Goal: Navigation & Orientation: Find specific page/section

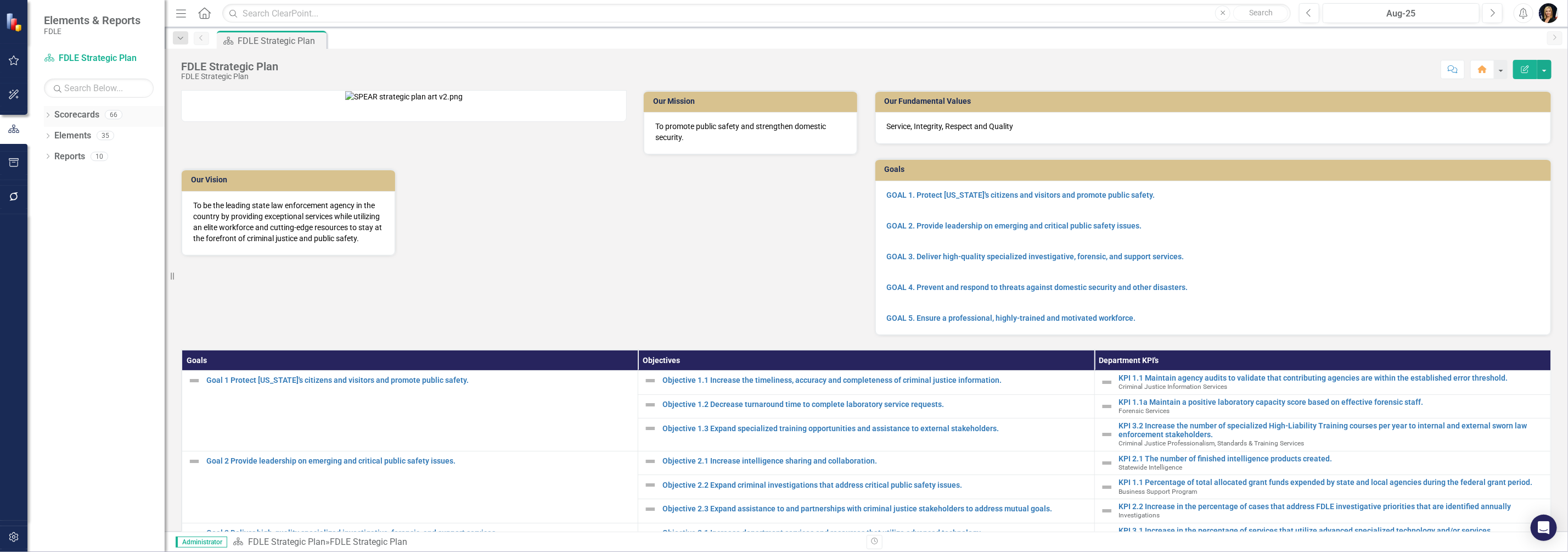
click at [50, 114] on icon "Dropdown" at bounding box center [47, 115] width 7 height 6
click at [55, 176] on icon "Dropdown" at bounding box center [54, 176] width 8 height 7
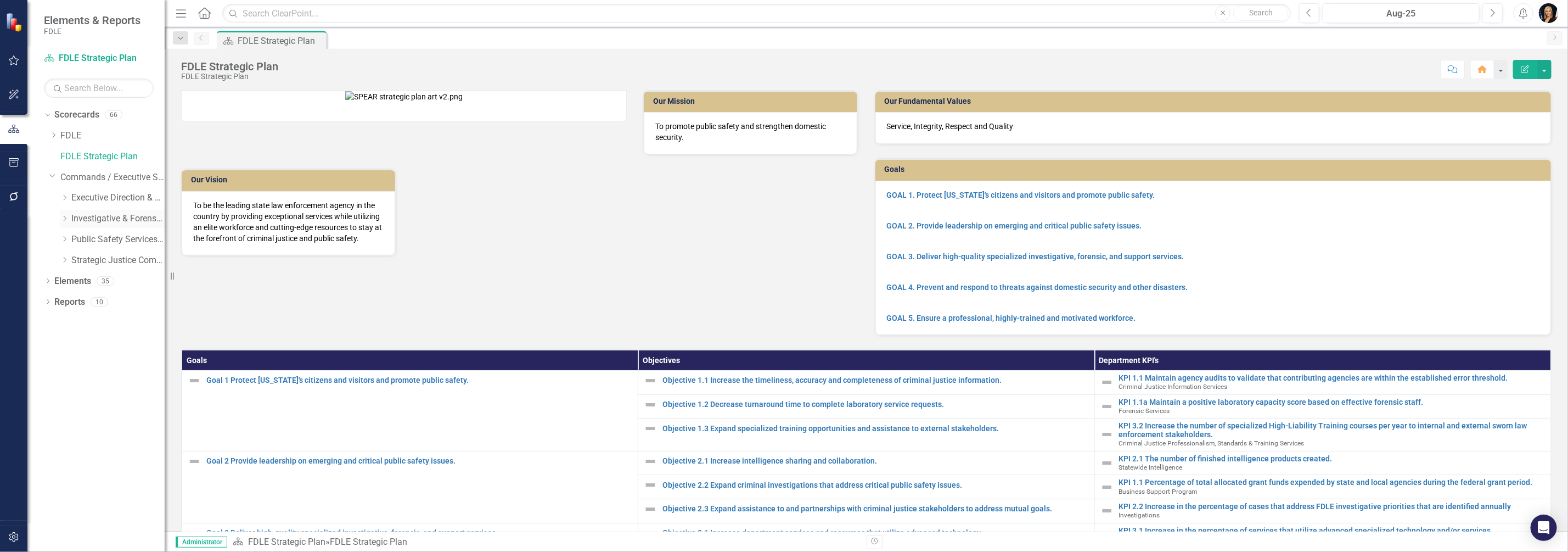
click at [67, 217] on icon "Dropdown" at bounding box center [64, 219] width 8 height 7
click at [72, 261] on icon "Dropdown" at bounding box center [76, 259] width 8 height 7
click at [87, 281] on icon at bounding box center [86, 280] width 2 height 6
click at [112, 301] on link "FMROC" at bounding box center [134, 302] width 60 height 13
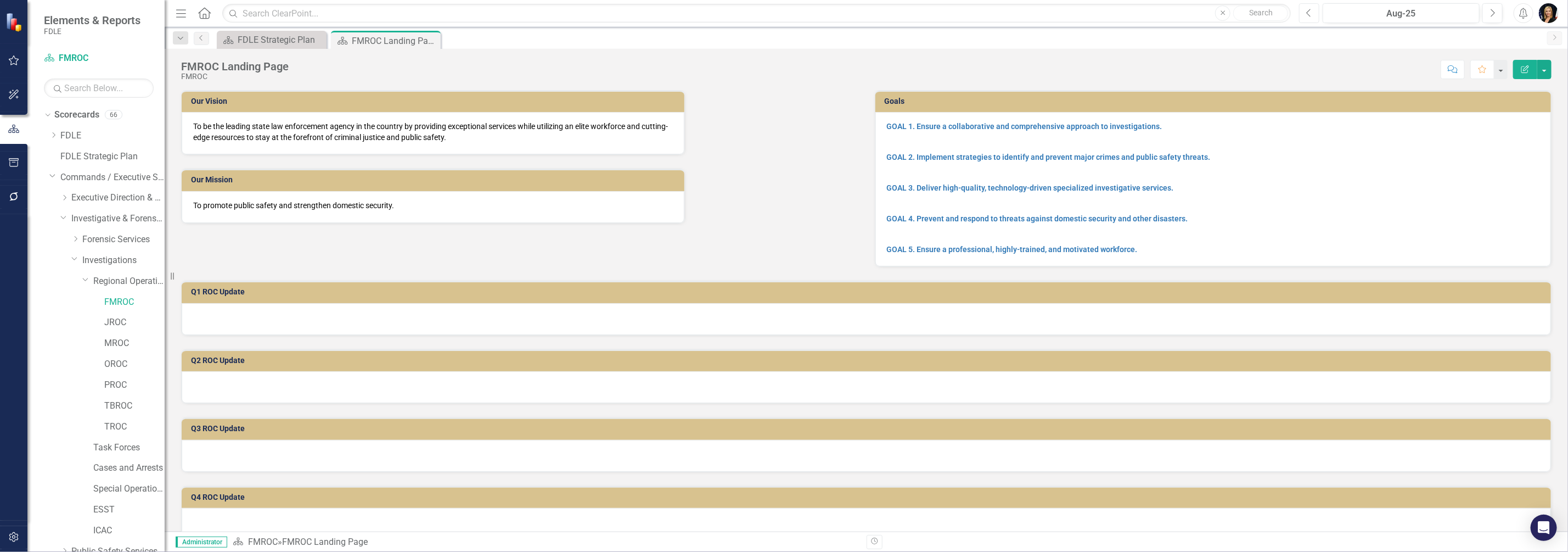
click at [780, 14] on icon "Previous" at bounding box center [1309, 13] width 6 height 10
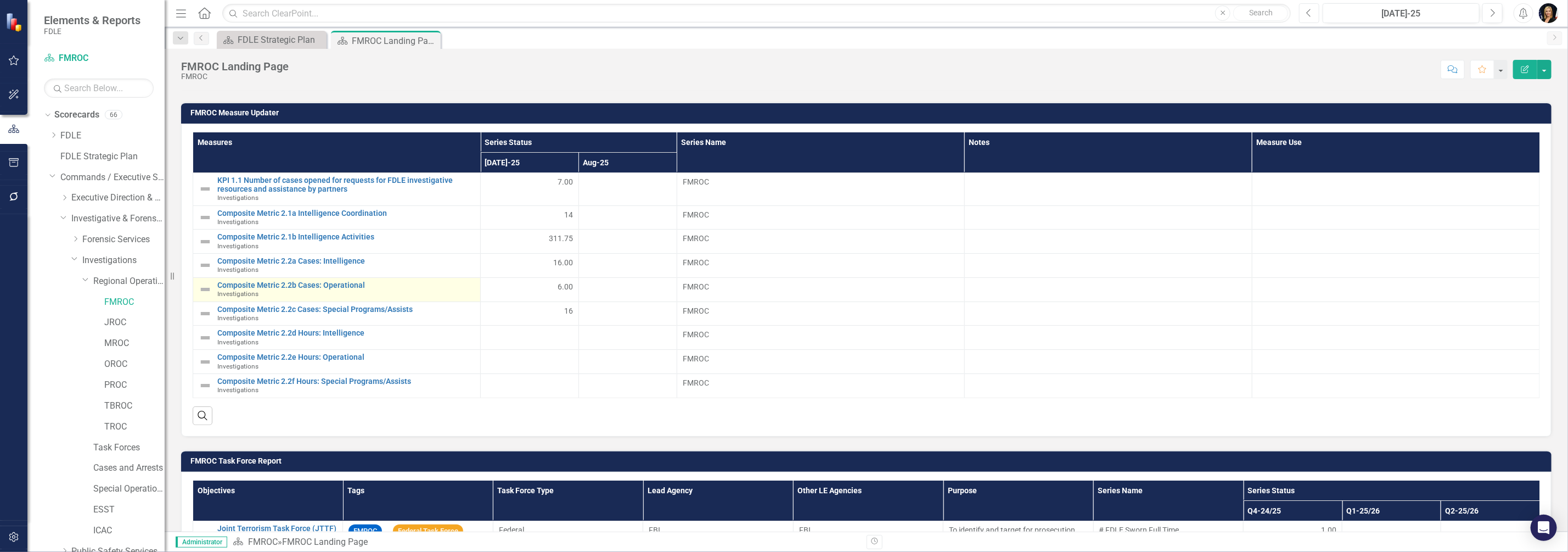
scroll to position [480, 0]
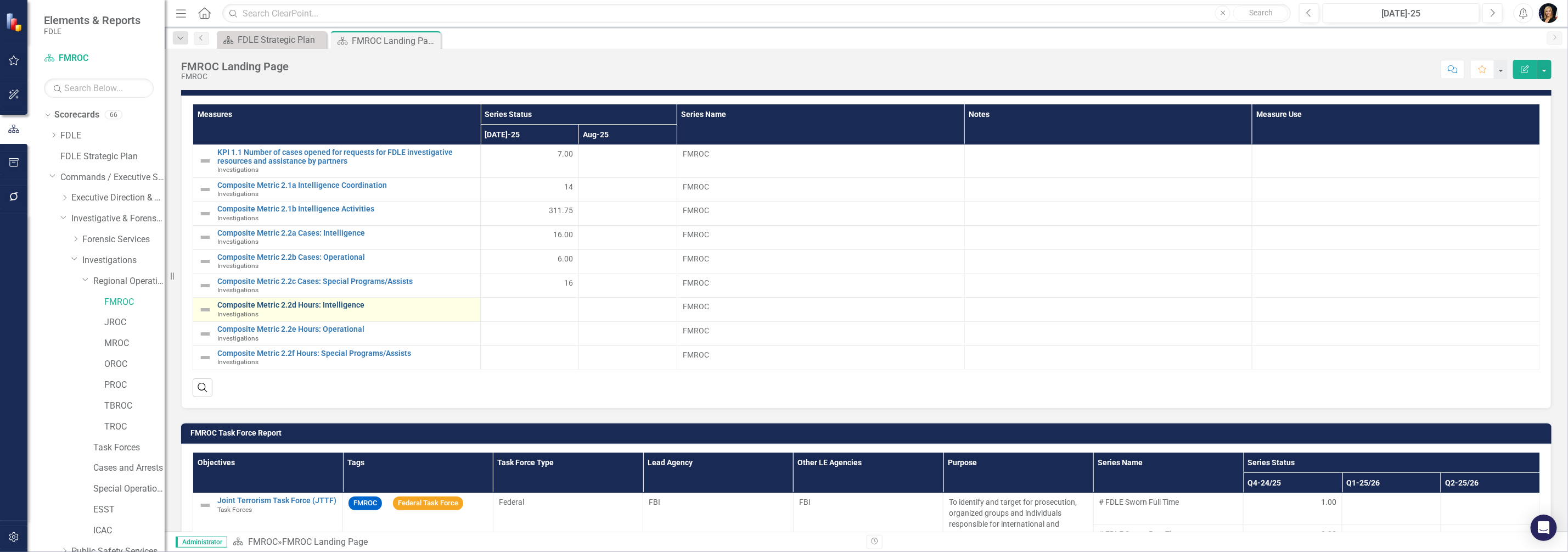
click at [275, 301] on link "Composite Metric 2.2d Hours: Intelligence" at bounding box center [345, 305] width 258 height 8
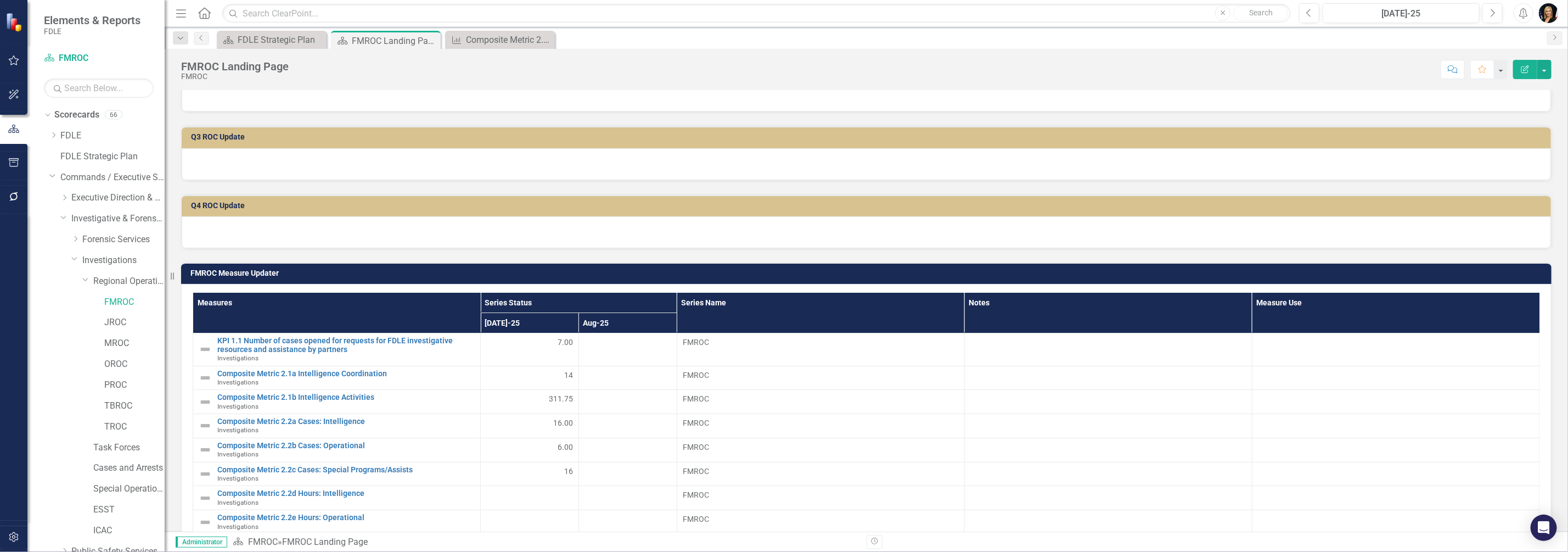
scroll to position [343, 0]
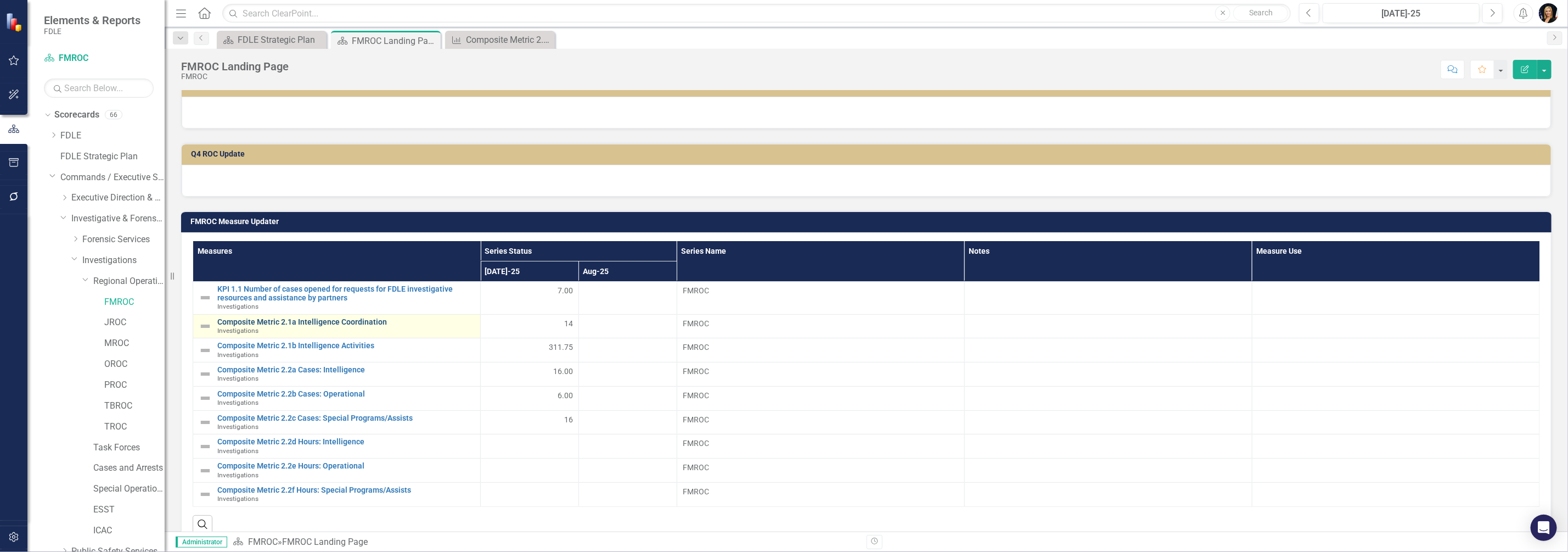
click at [276, 321] on link "Composite Metric 2.1a Intelligence Coordination" at bounding box center [345, 322] width 258 height 8
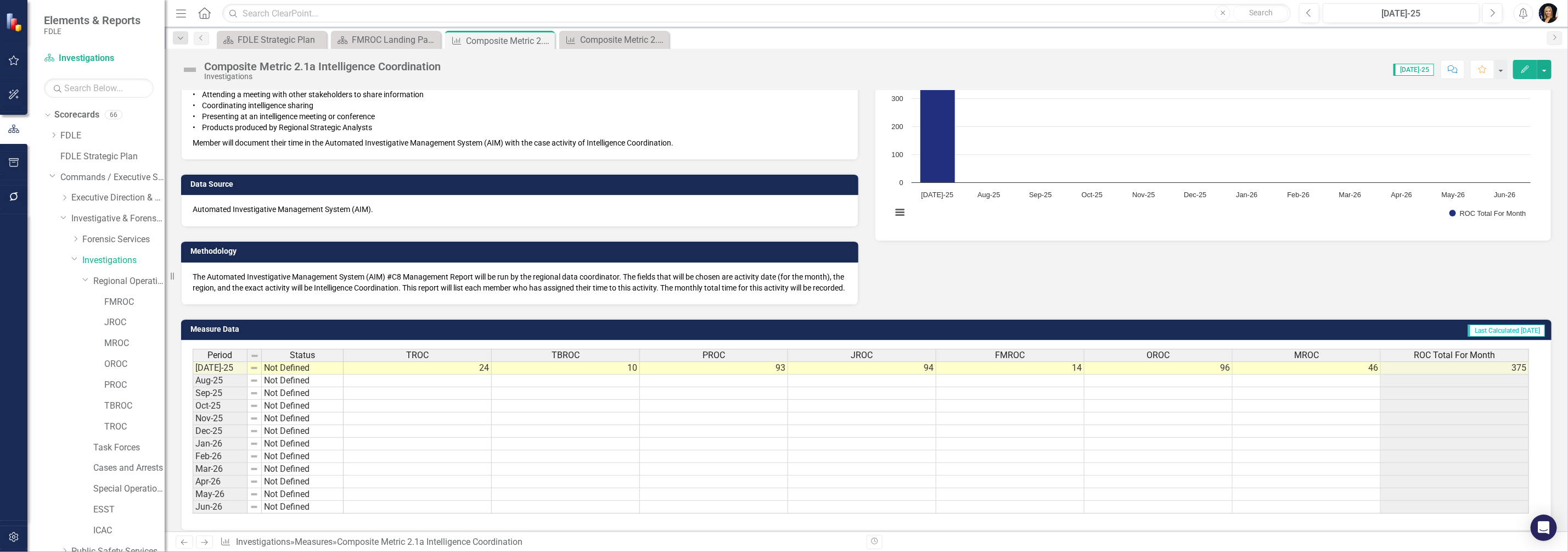
scroll to position [137, 0]
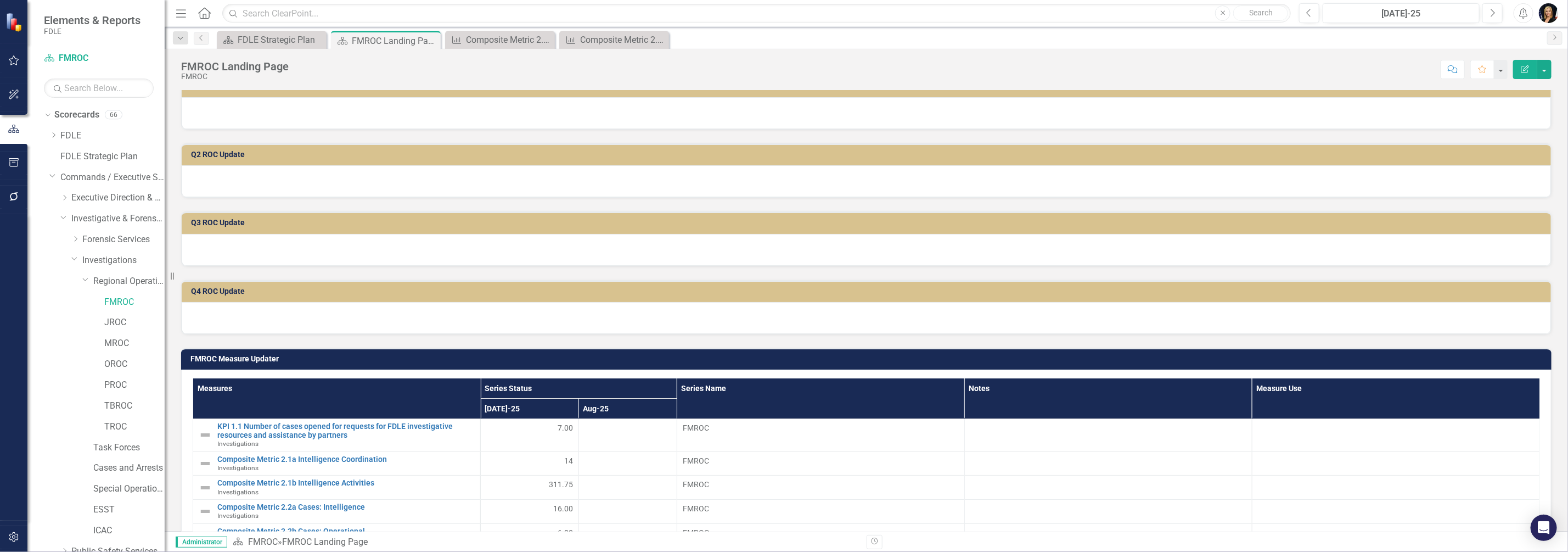
scroll to position [343, 0]
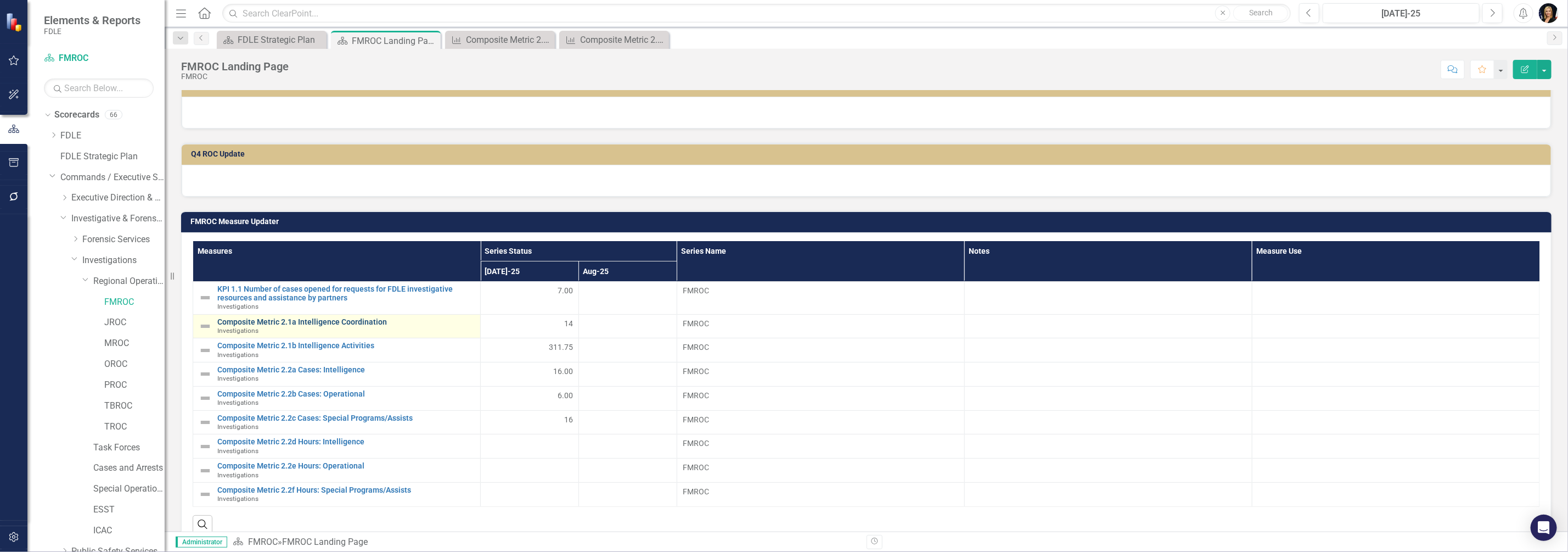
click at [280, 319] on link "Composite Metric 2.1a Intelligence Coordination" at bounding box center [345, 322] width 258 height 8
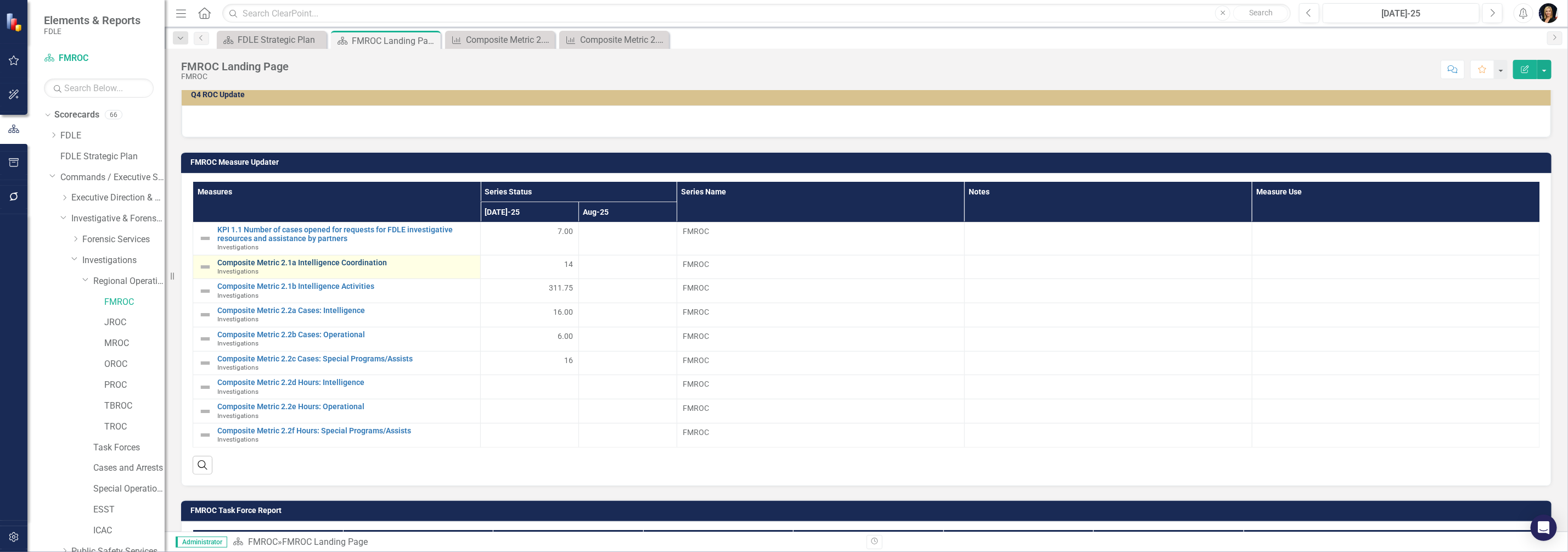
scroll to position [480, 0]
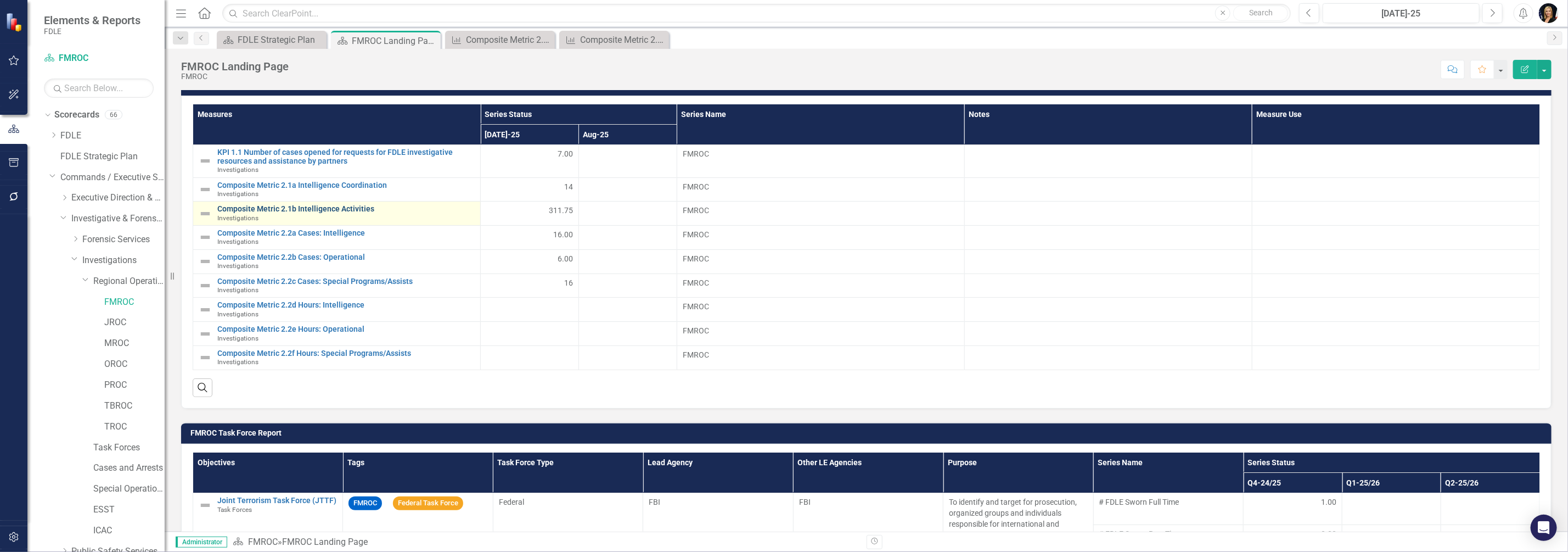
click at [272, 206] on link "Composite Metric 2.1b Intelligence Activities" at bounding box center [345, 209] width 258 height 8
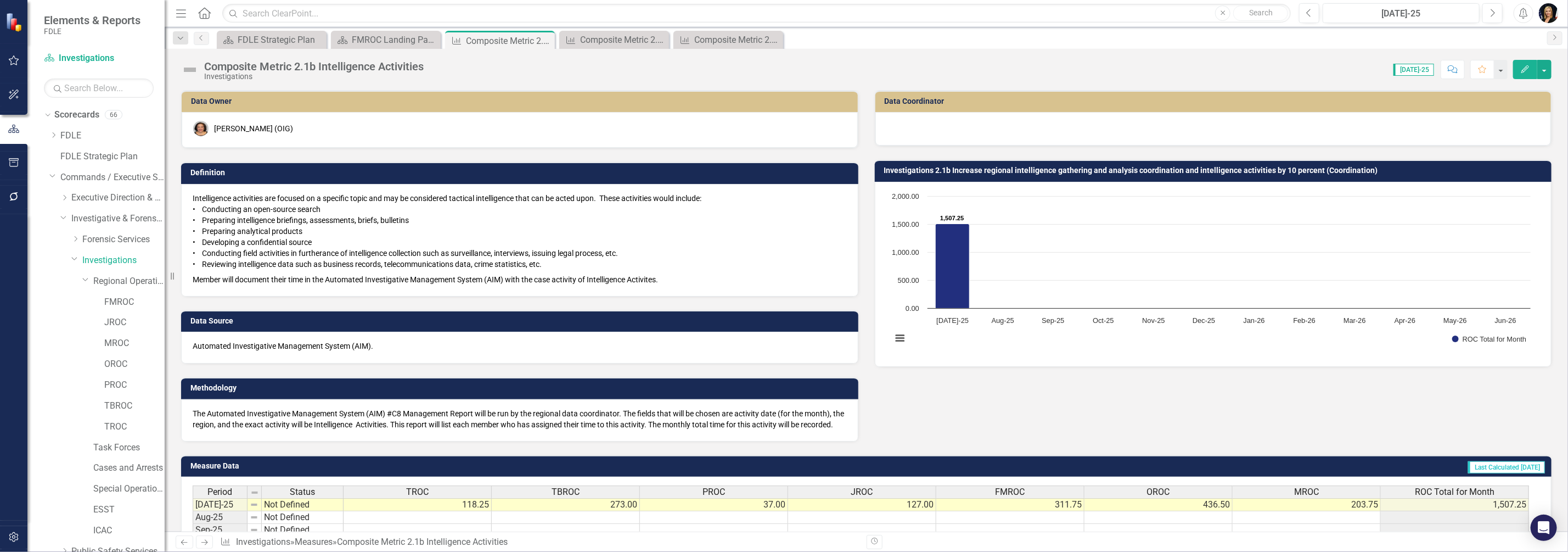
scroll to position [68, 0]
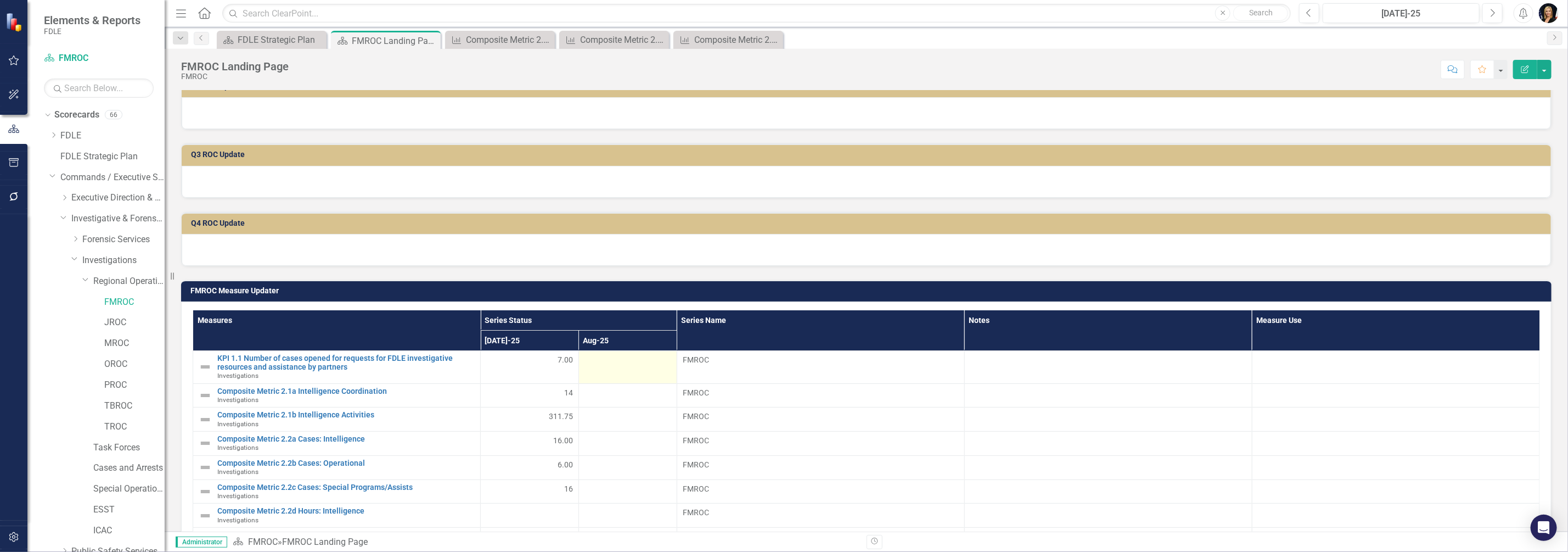
scroll to position [411, 0]
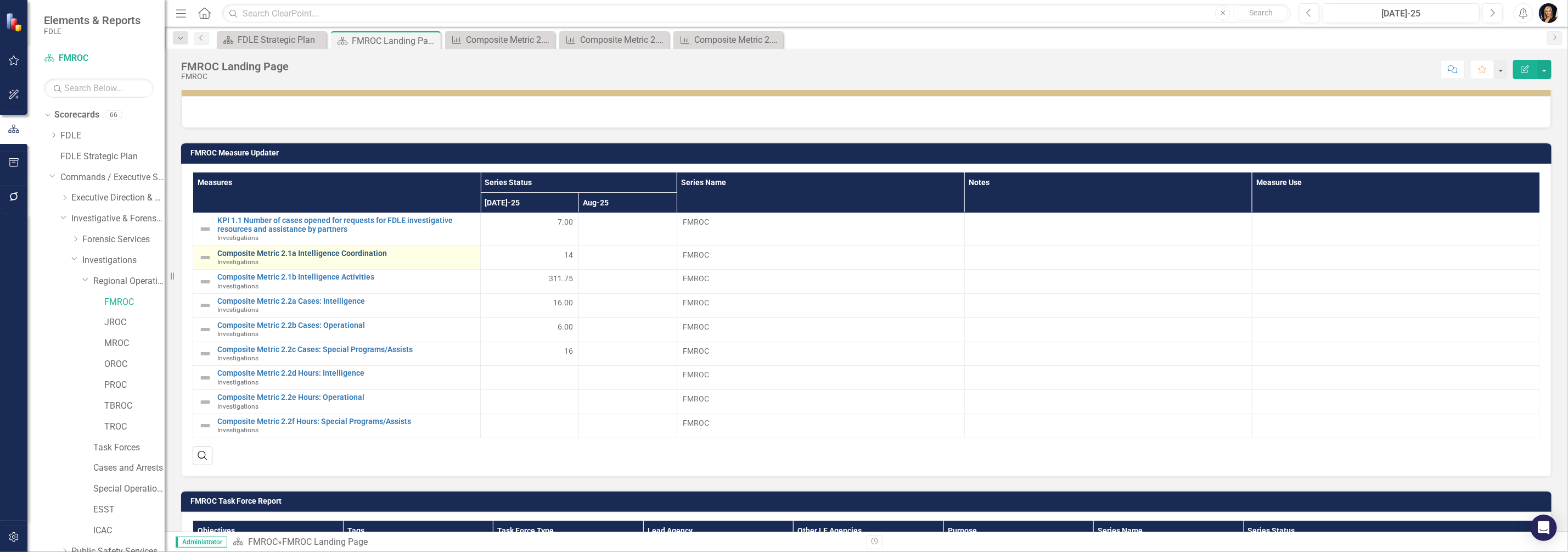
click at [346, 251] on link "Composite Metric 2.1a Intelligence Coordination" at bounding box center [345, 254] width 258 height 8
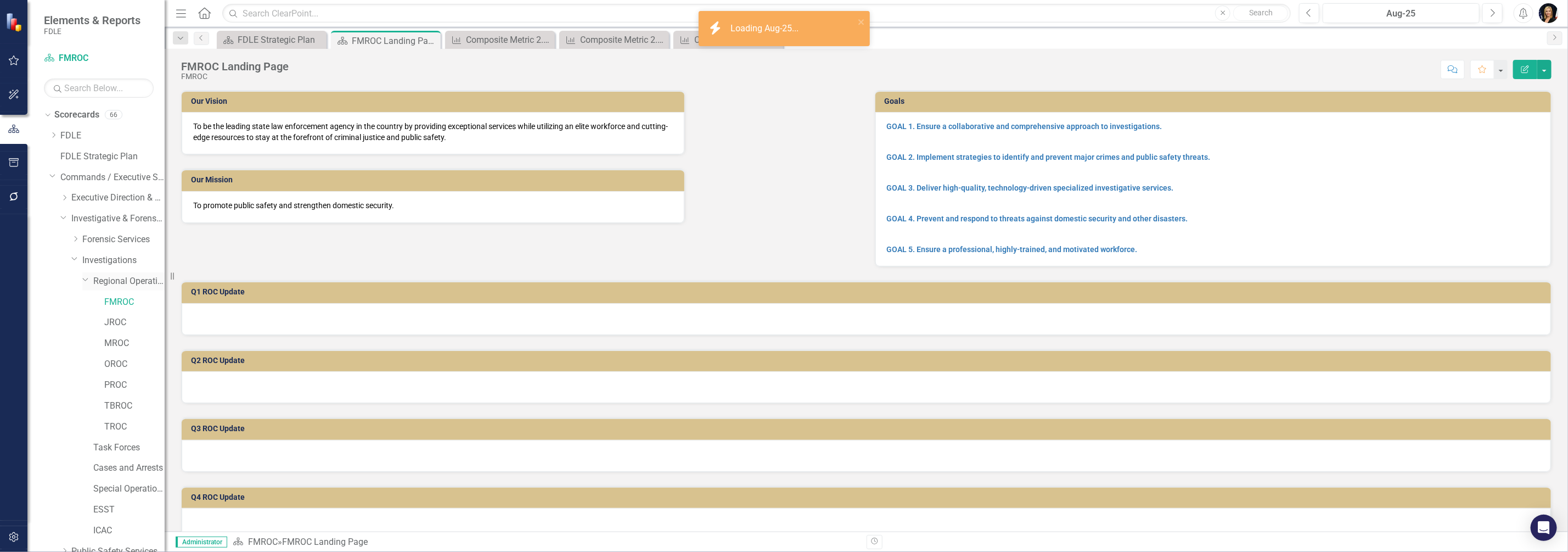
click at [107, 277] on link "Regional Operations Centers" at bounding box center [129, 281] width 72 height 13
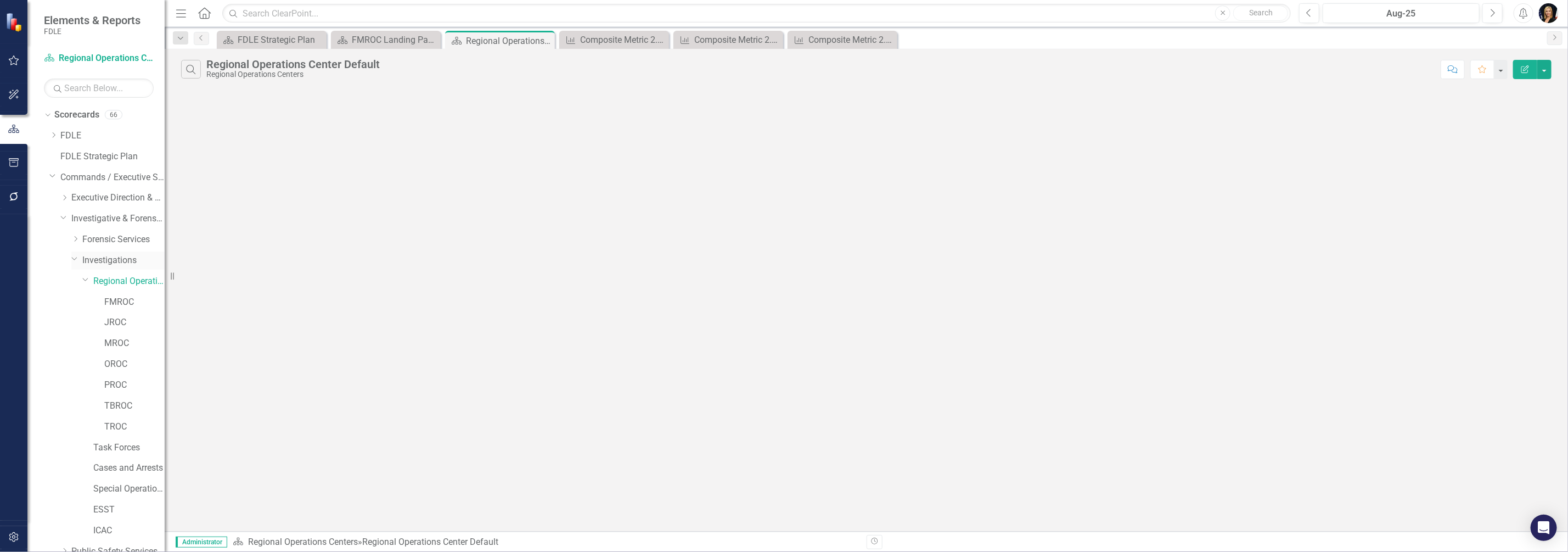
click at [101, 262] on link "Investigations" at bounding box center [123, 261] width 82 height 13
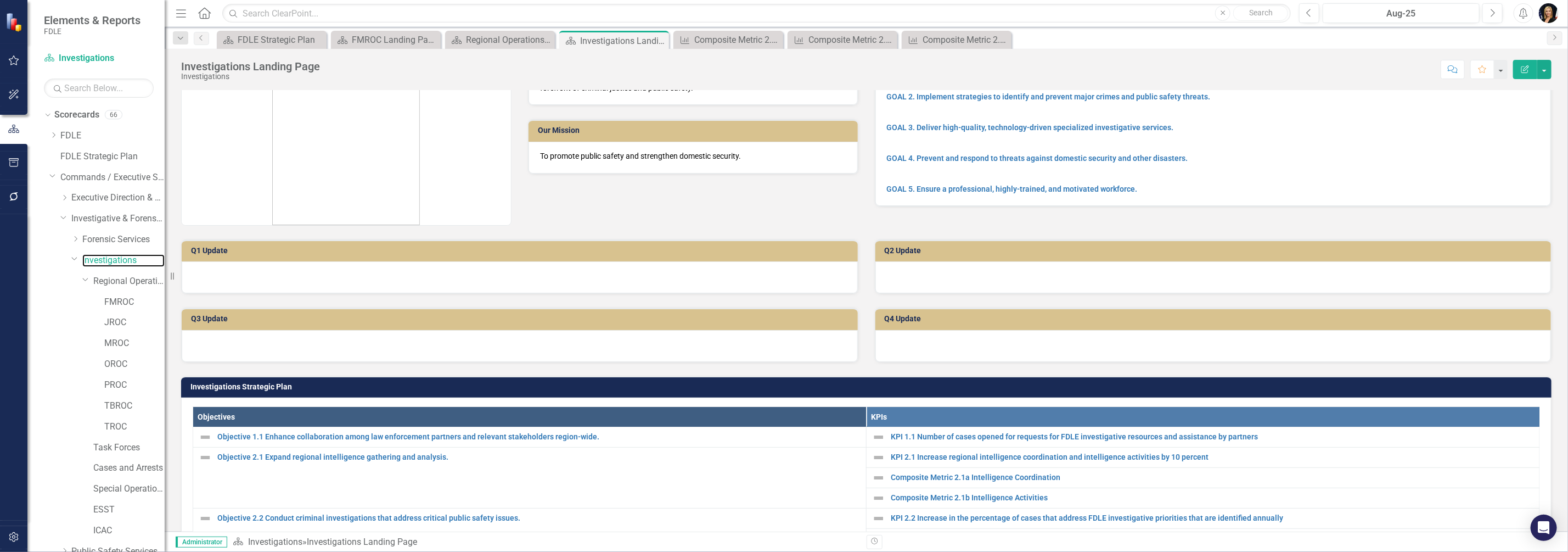
scroll to position [206, 0]
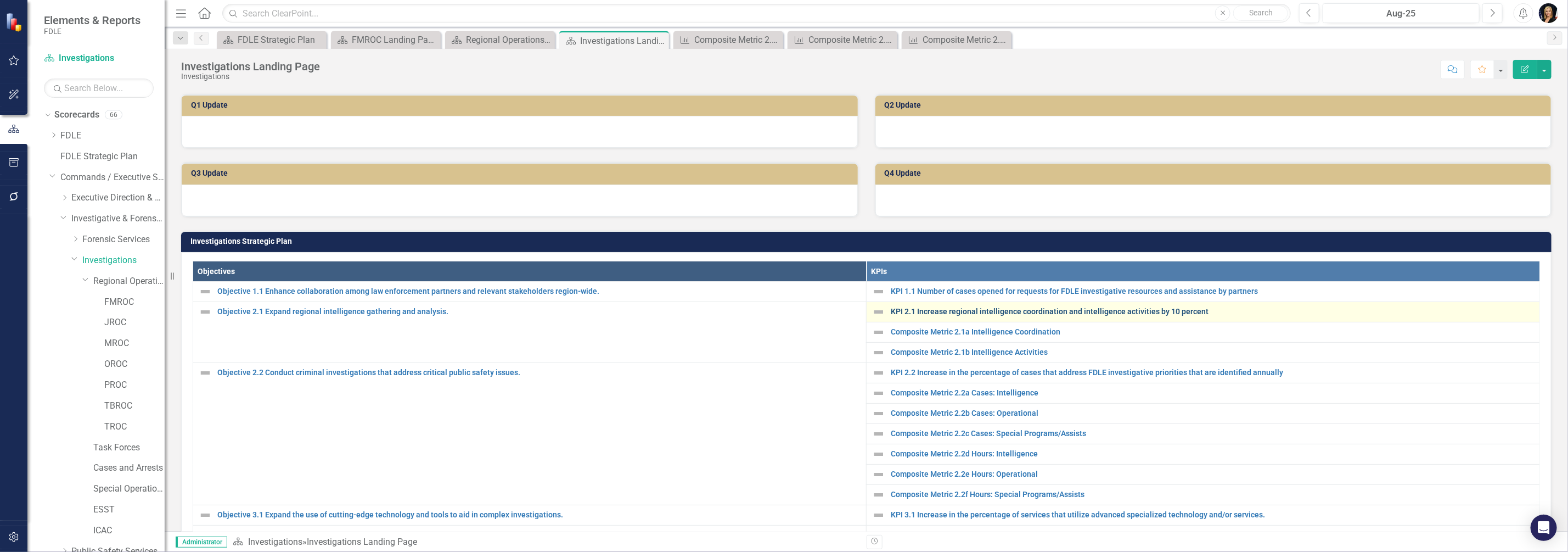
click at [780, 311] on link "KPI 2.1 Increase regional intelligence coordination and intelligence activities…" at bounding box center [1212, 311] width 643 height 8
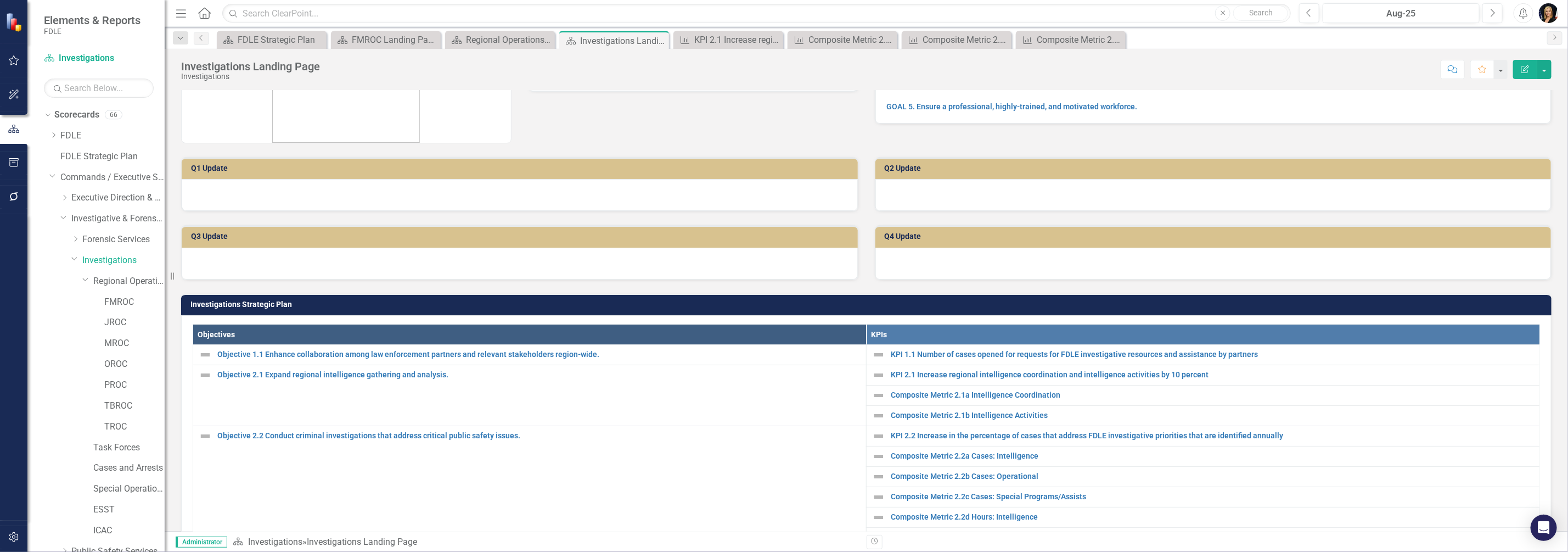
scroll to position [206, 0]
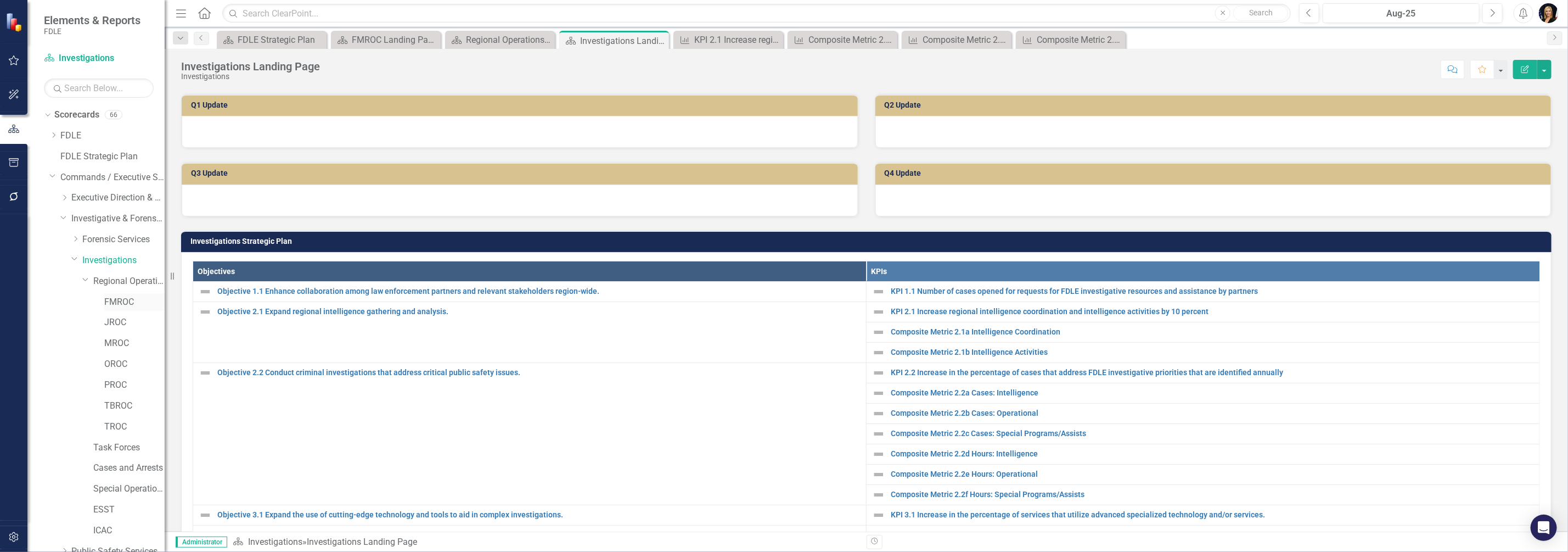
click at [111, 305] on link "FMROC" at bounding box center [134, 302] width 60 height 13
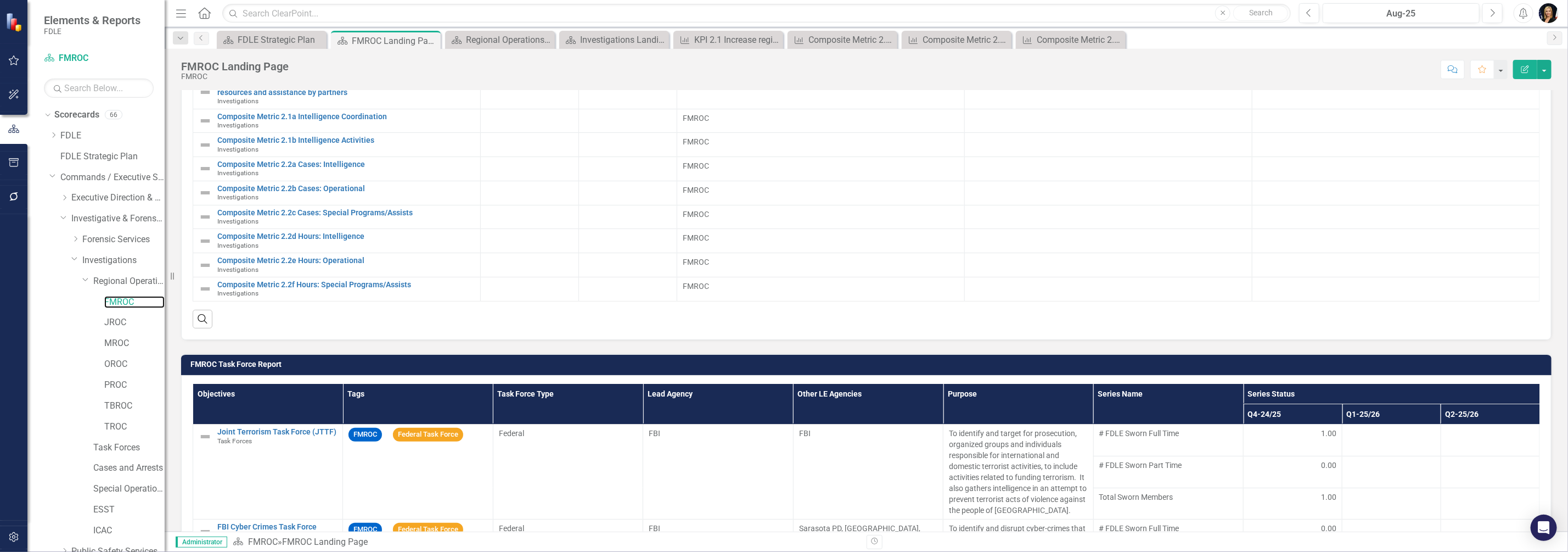
scroll to position [411, 0]
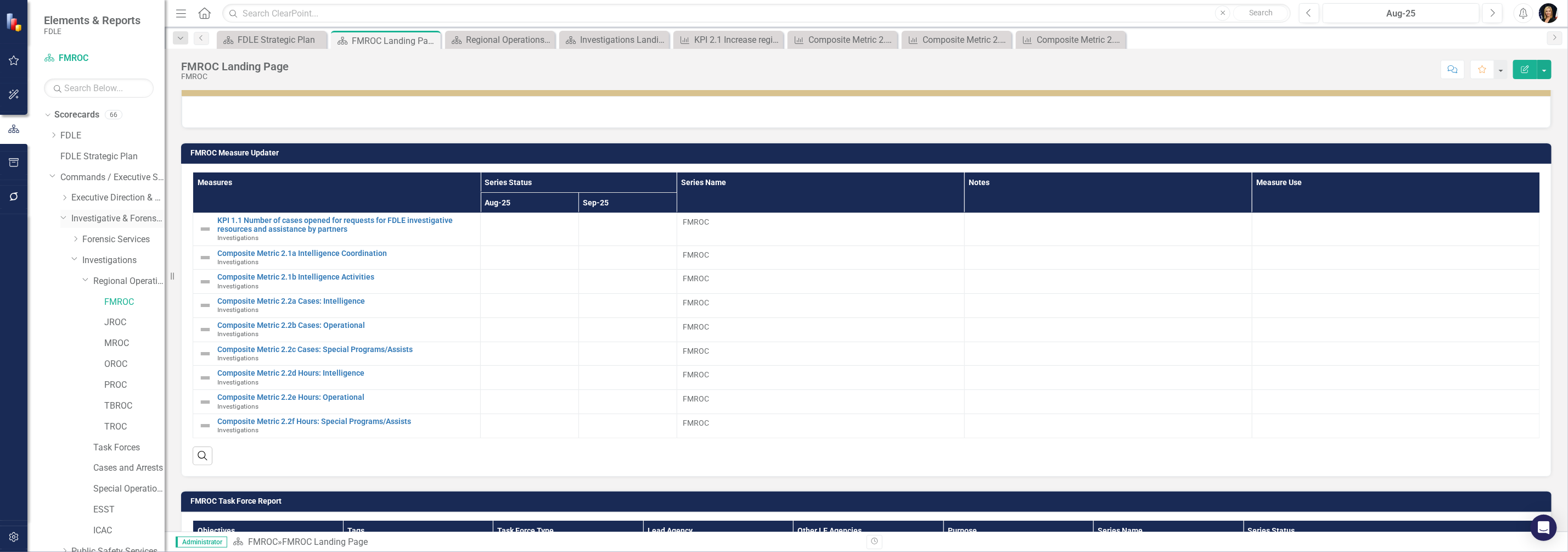
click at [66, 215] on icon "Dropdown" at bounding box center [63, 216] width 7 height 8
click at [65, 240] on icon at bounding box center [64, 239] width 2 height 6
click at [92, 302] on link "Cyber Crime Technology & Telecommunications" at bounding box center [123, 302] width 82 height 13
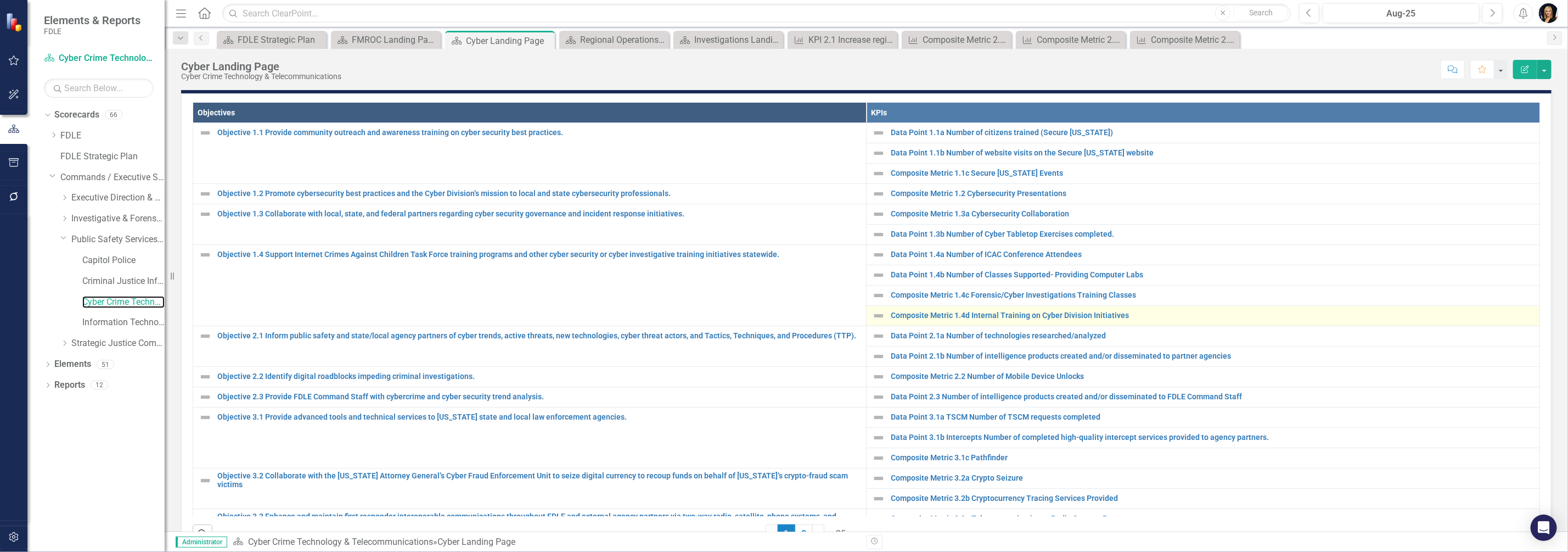
scroll to position [340, 0]
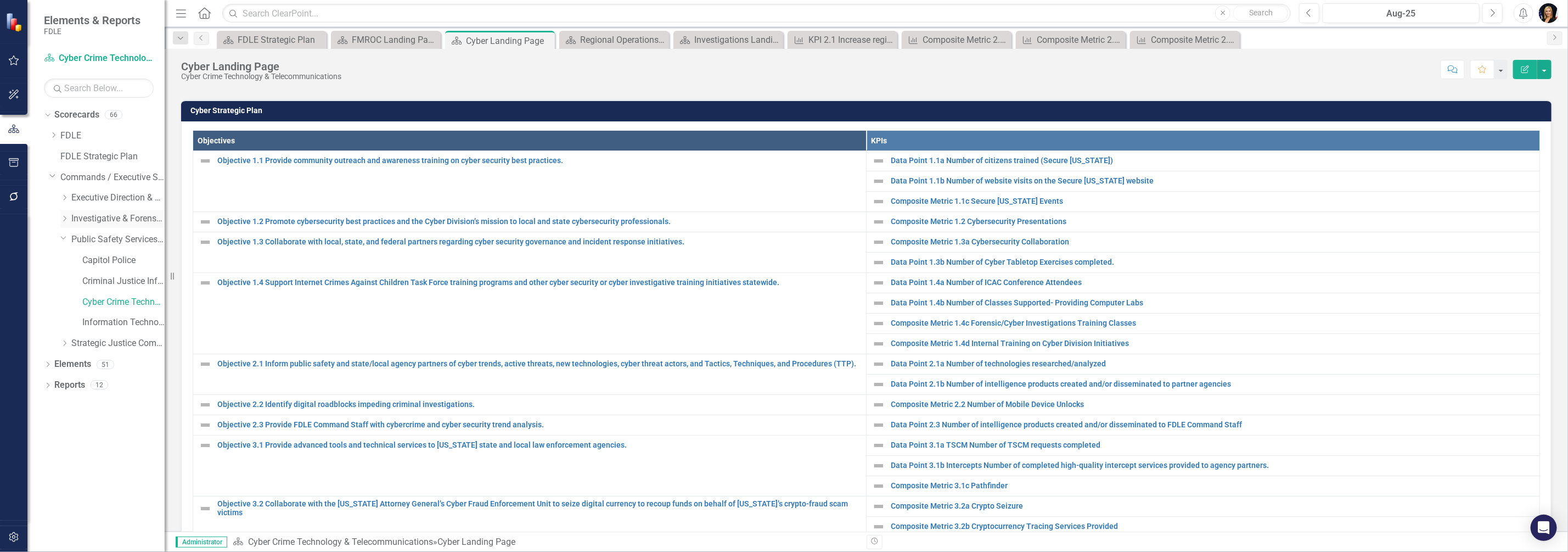
click at [66, 220] on icon "Dropdown" at bounding box center [64, 219] width 8 height 7
click at [76, 261] on icon "Dropdown" at bounding box center [76, 259] width 8 height 7
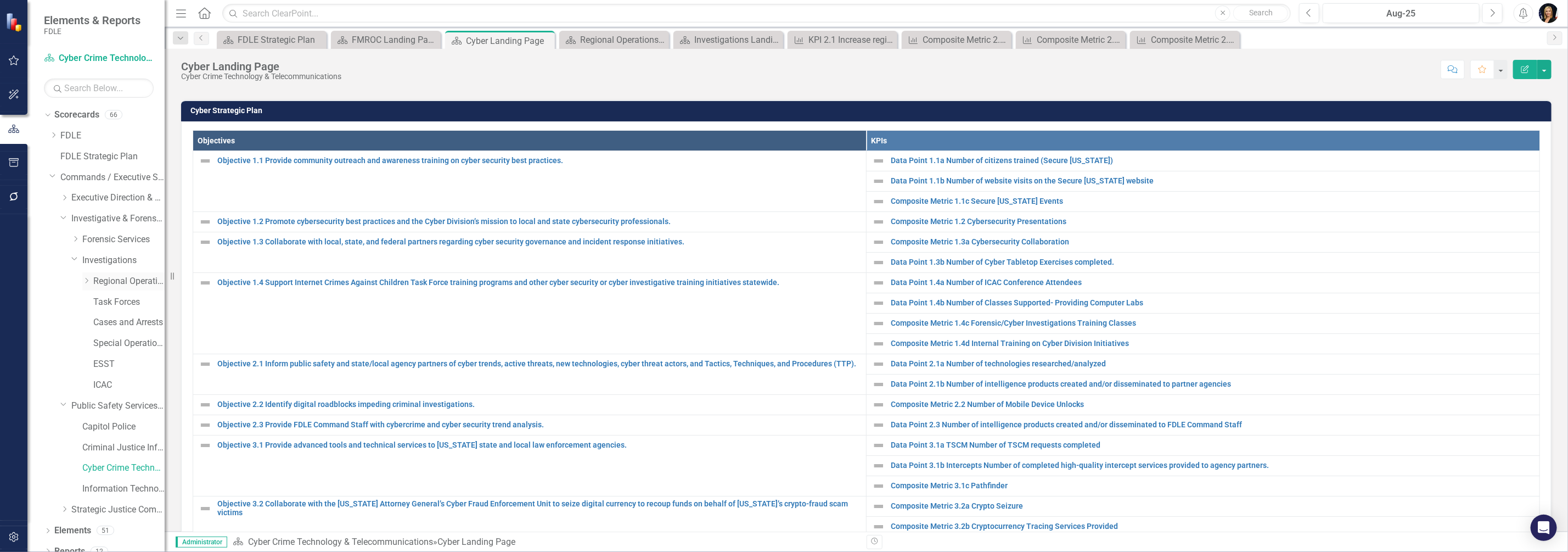
click at [90, 281] on icon "Dropdown" at bounding box center [86, 280] width 8 height 7
click at [115, 303] on link "FMROC" at bounding box center [134, 302] width 60 height 13
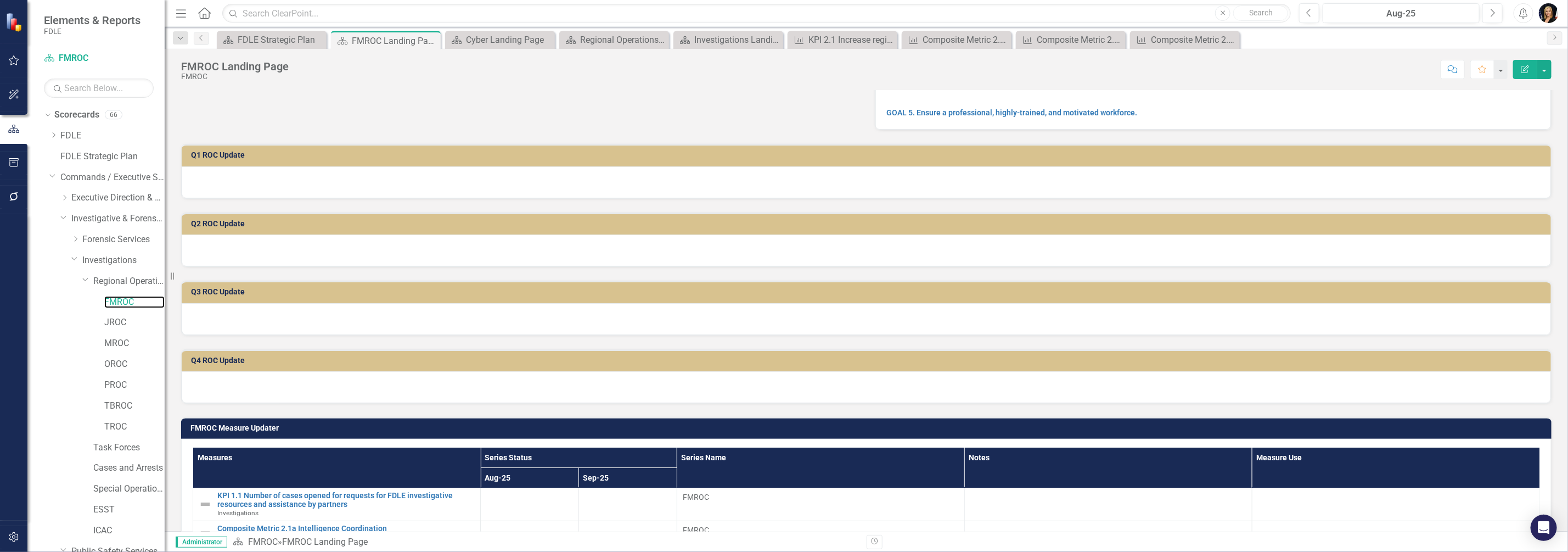
scroll to position [343, 0]
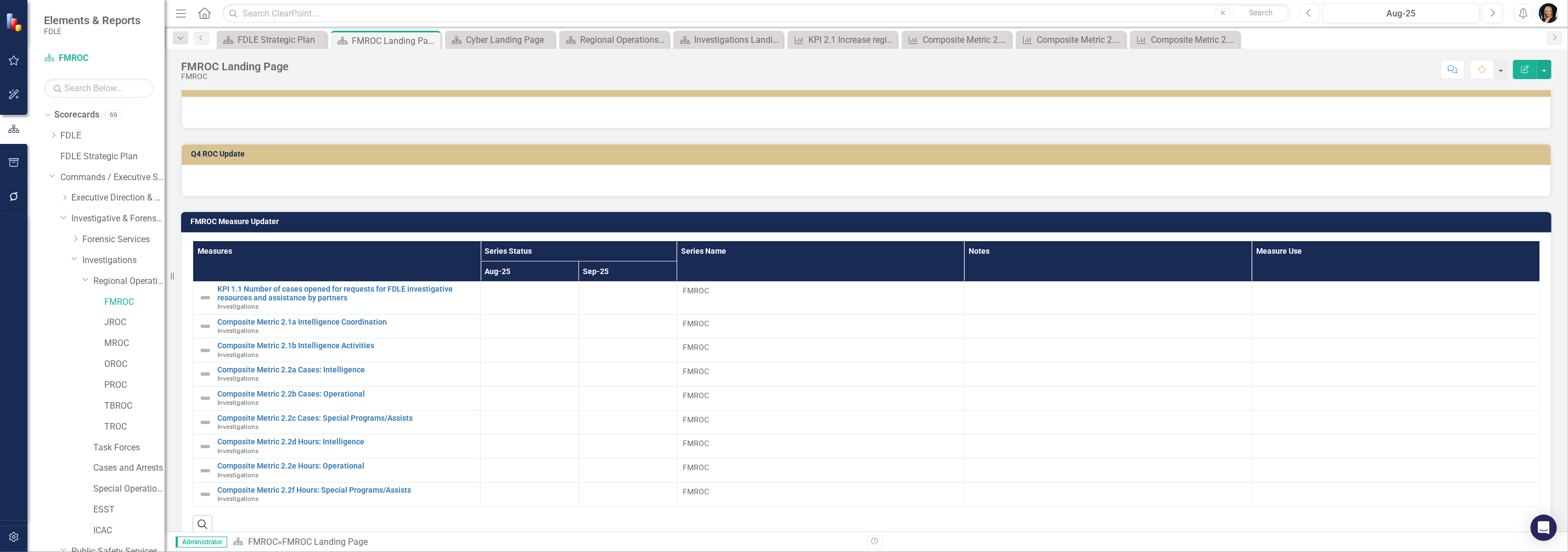
click at [780, 13] on icon "Previous" at bounding box center [1309, 13] width 6 height 10
